Goal: Information Seeking & Learning: Check status

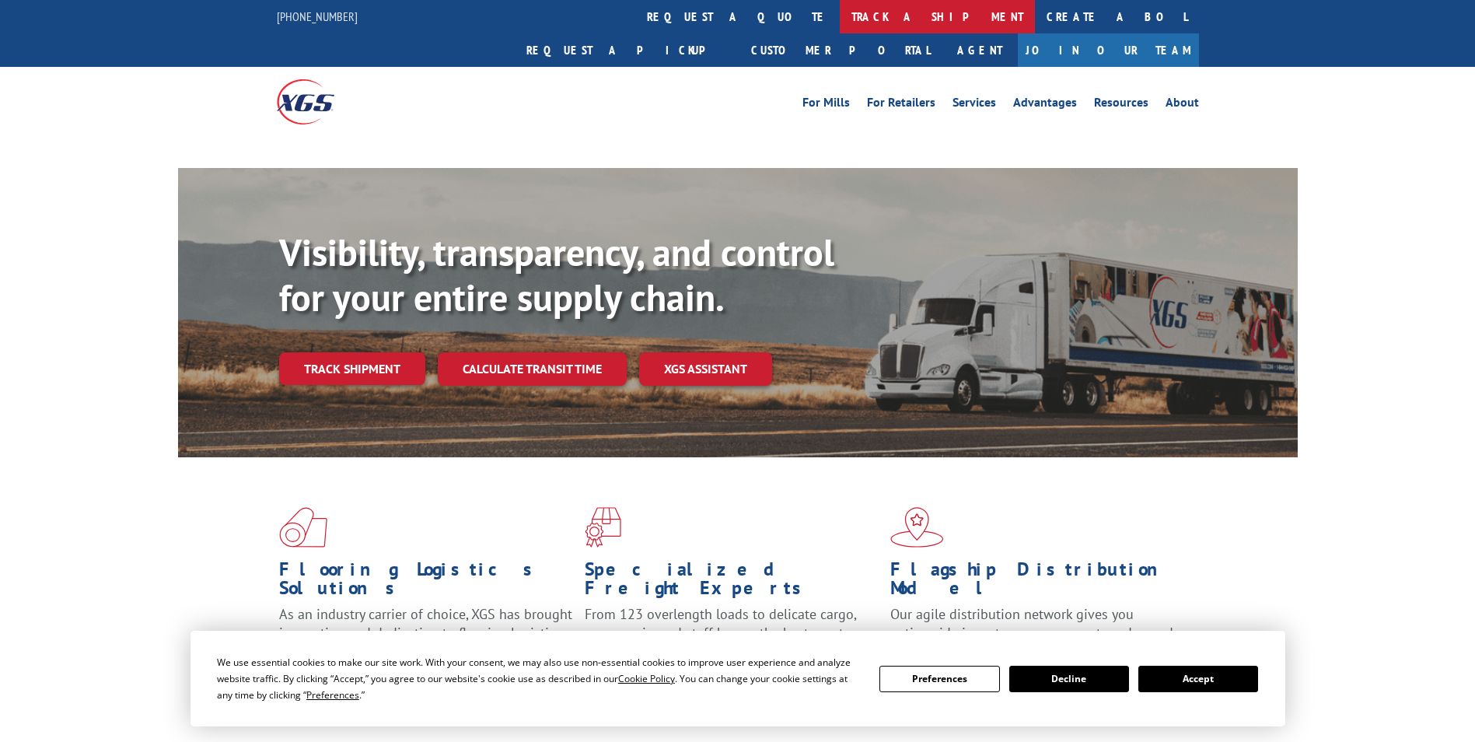
click at [840, 16] on link "track a shipment" at bounding box center [937, 16] width 195 height 33
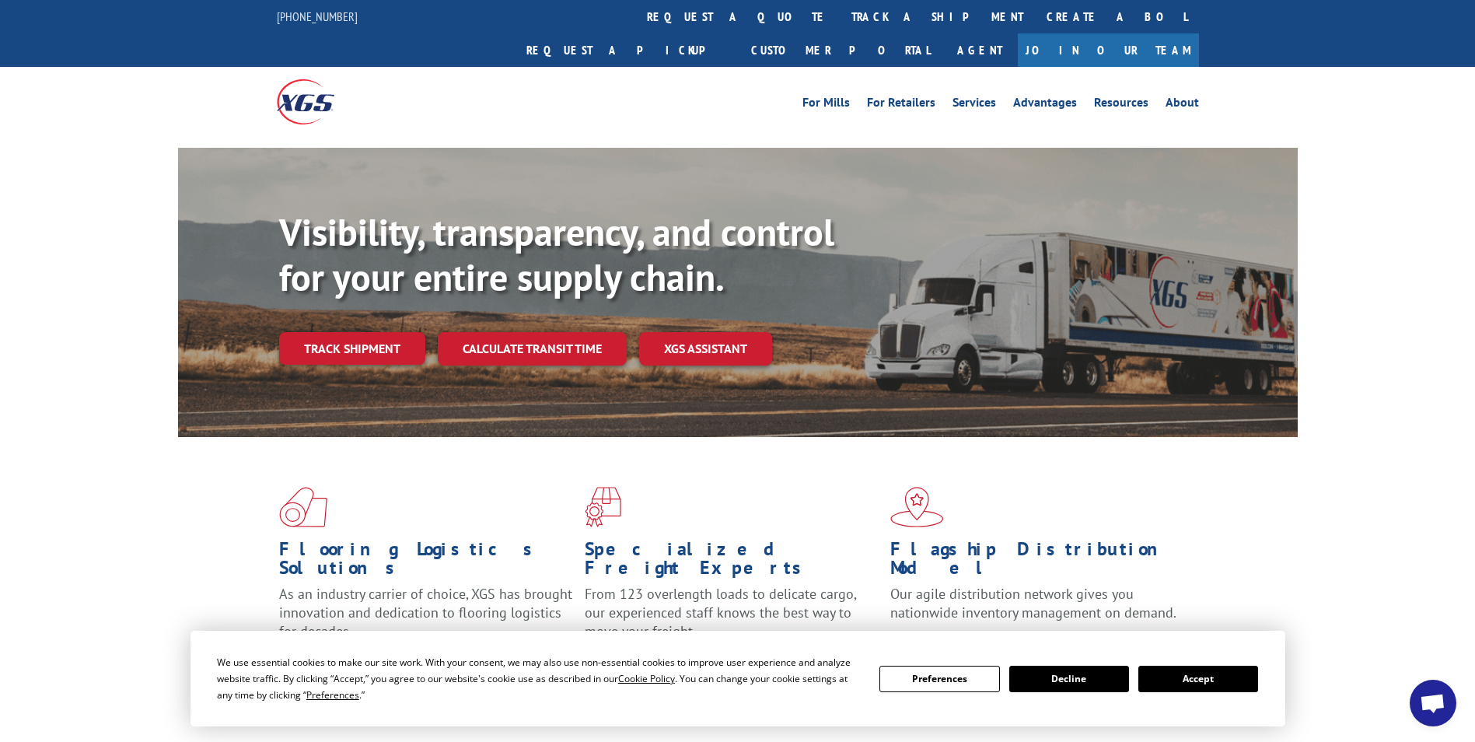
click at [1207, 677] on button "Accept" at bounding box center [1198, 678] width 120 height 26
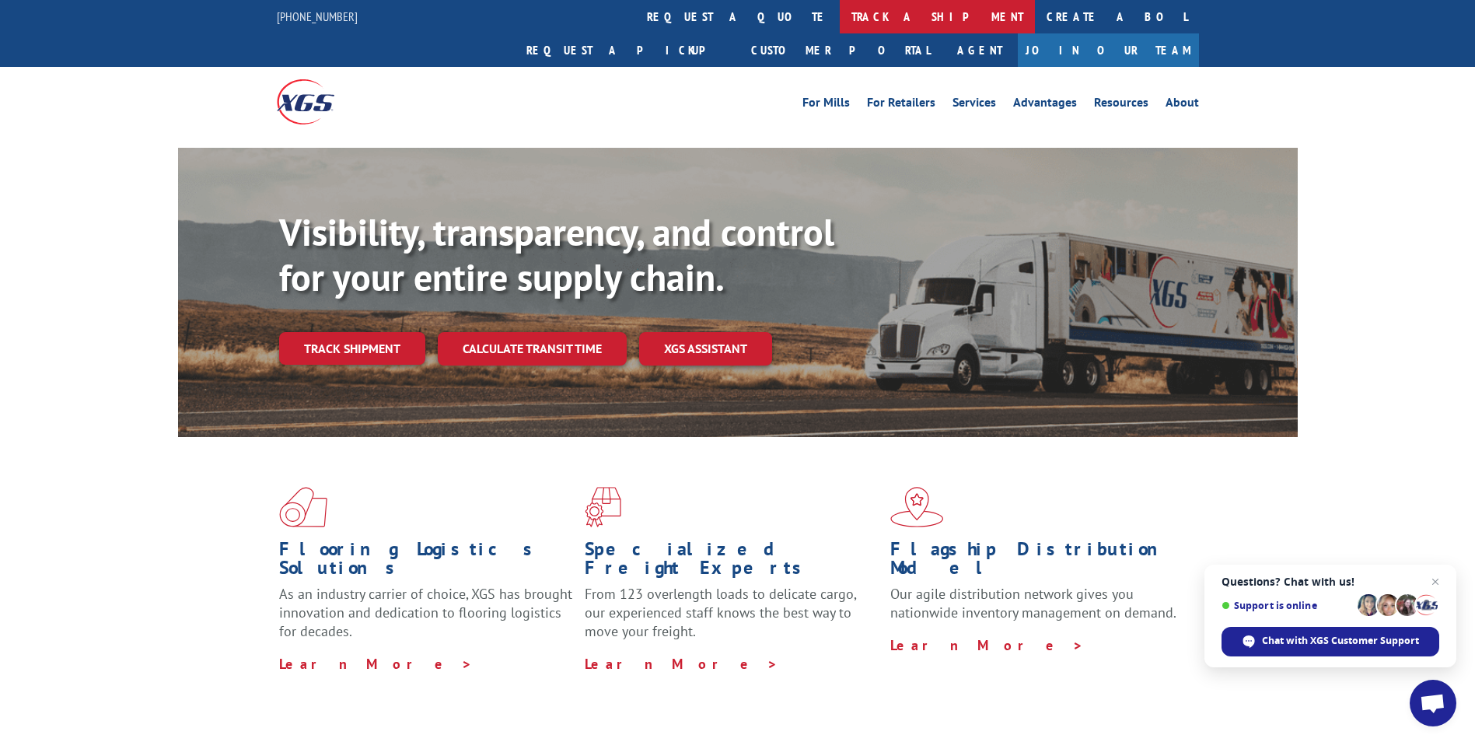
click at [840, 23] on link "track a shipment" at bounding box center [937, 16] width 195 height 33
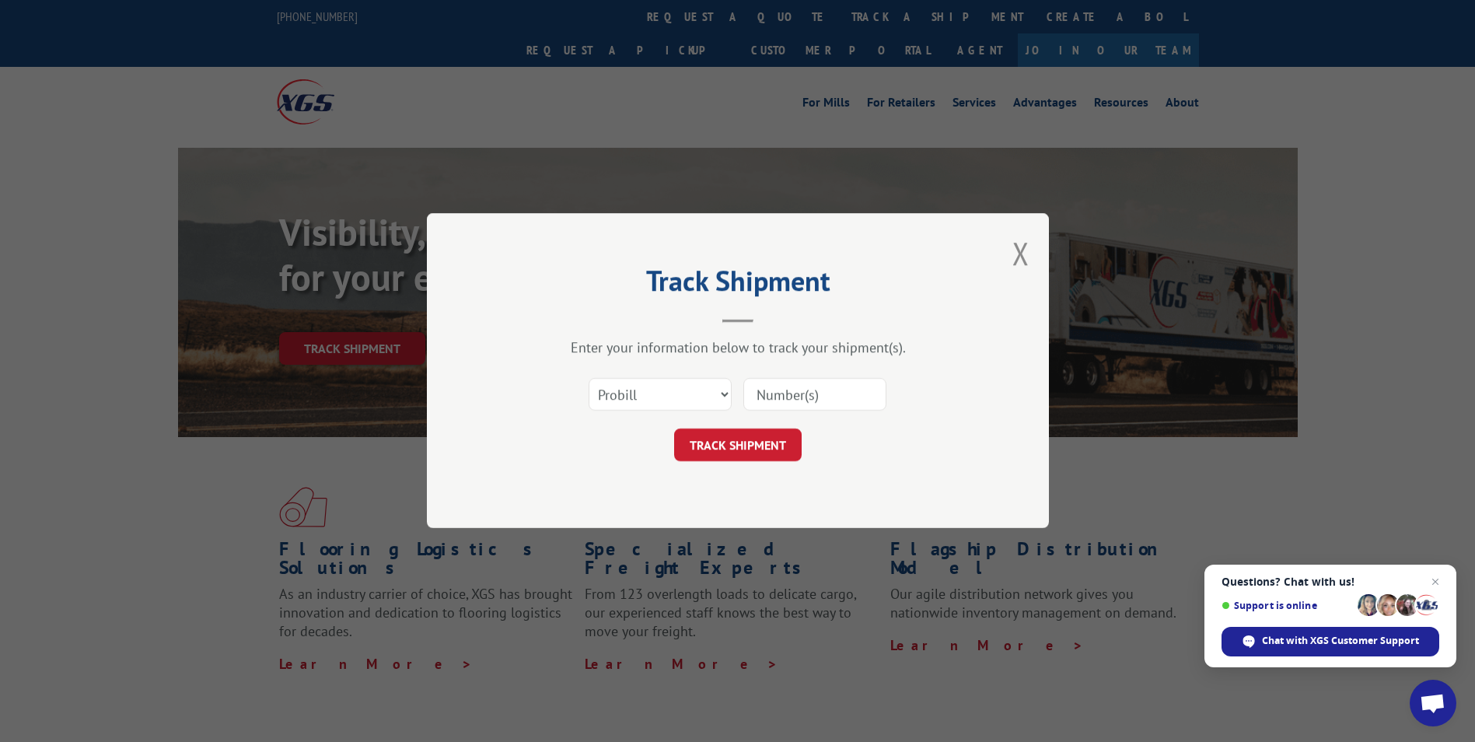
paste input "17590645"
type input "17590645"
click at [745, 449] on button "TRACK SHIPMENT" at bounding box center [737, 445] width 127 height 33
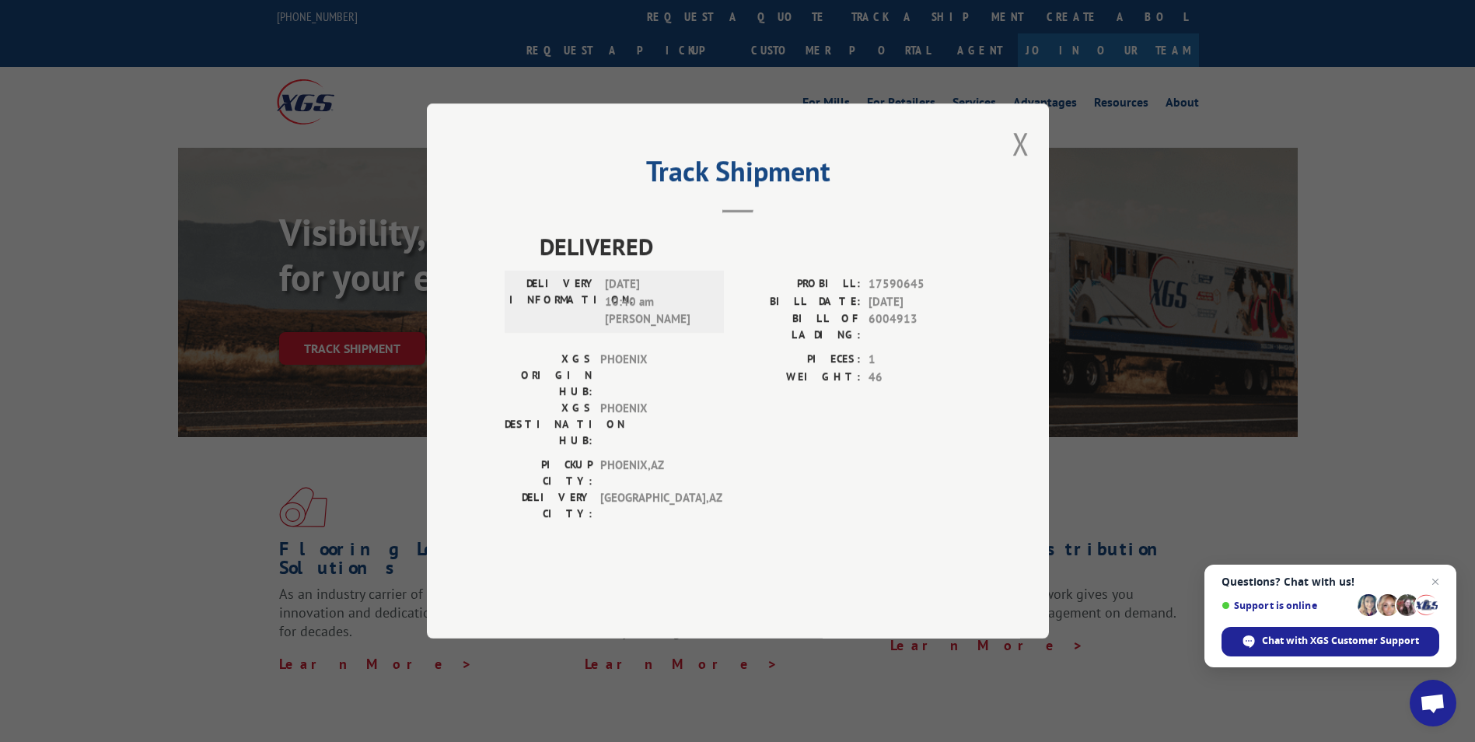
click at [1006, 204] on div "Track Shipment DELIVERED DELIVERY INFORMATION: [DATE] 10:40 am [PERSON_NAME]: 1…" at bounding box center [738, 370] width 622 height 535
